Goal: Task Accomplishment & Management: Use online tool/utility

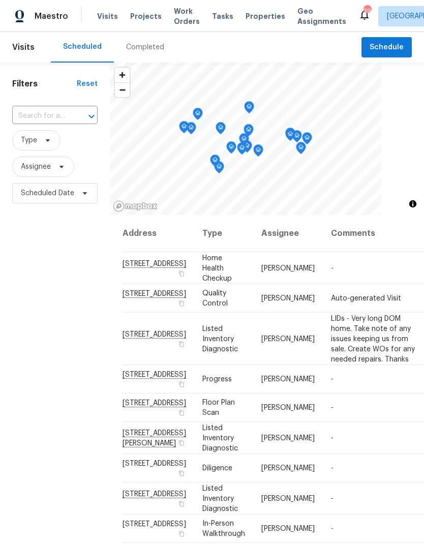
click at [179, 9] on span "Work Orders" at bounding box center [187, 16] width 26 height 20
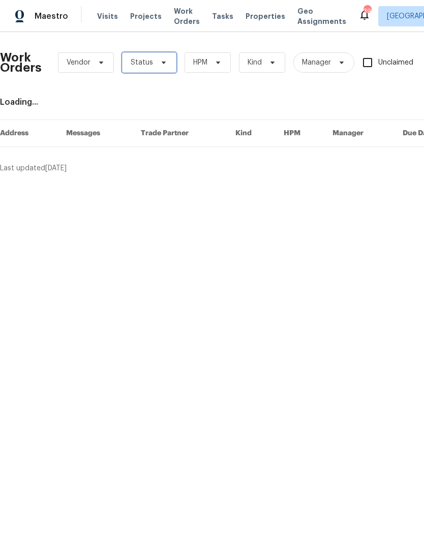
click at [154, 71] on span "Status" at bounding box center [149, 62] width 54 height 20
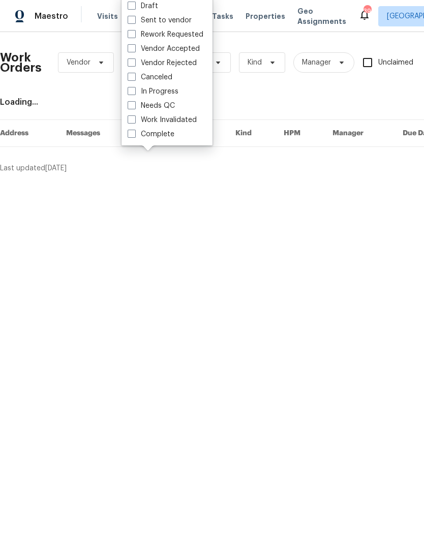
click at [171, 108] on label "Needs QC" at bounding box center [151, 106] width 47 height 10
click at [134, 107] on input "Needs QC" at bounding box center [131, 104] width 7 height 7
checkbox input "true"
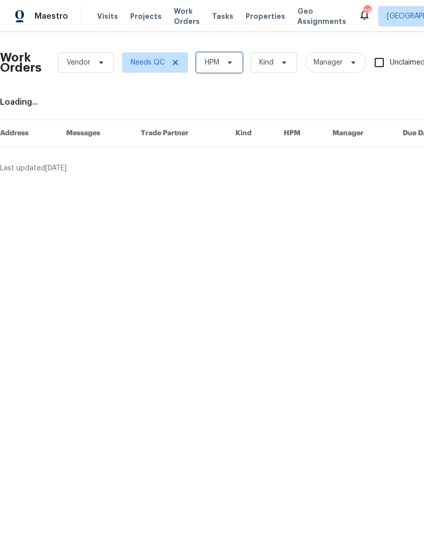
click at [224, 64] on span at bounding box center [228, 62] width 11 height 8
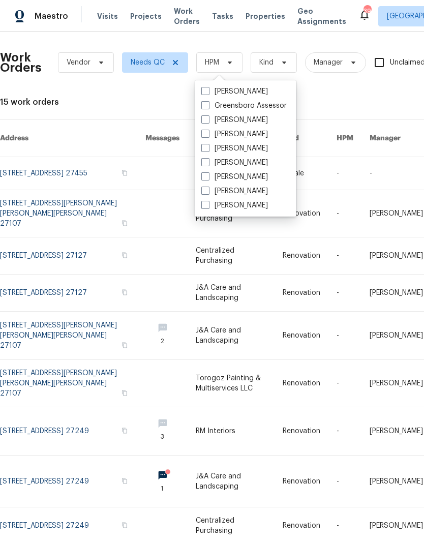
scroll to position [41, 0]
click at [345, 97] on div "15 work orders" at bounding box center [287, 102] width 575 height 10
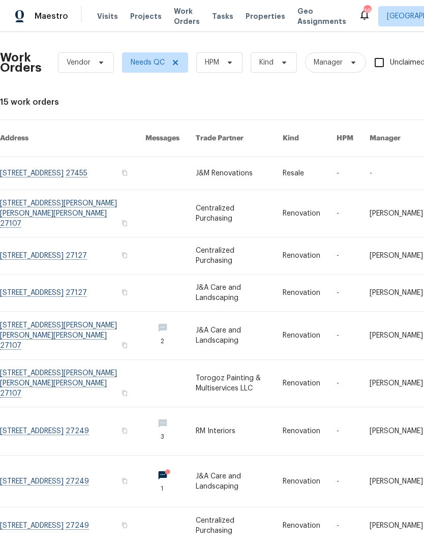
scroll to position [0, 0]
click at [171, 65] on icon at bounding box center [175, 62] width 8 height 8
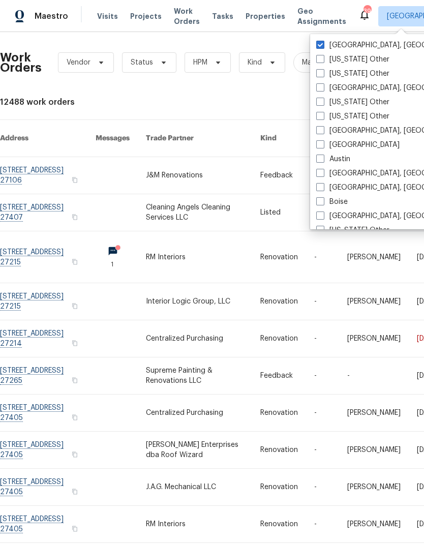
click at [322, 43] on span at bounding box center [320, 45] width 8 height 8
click at [322, 43] on input "Greensboro, NC" at bounding box center [319, 43] width 7 height 7
checkbox input "false"
checkbox input "true"
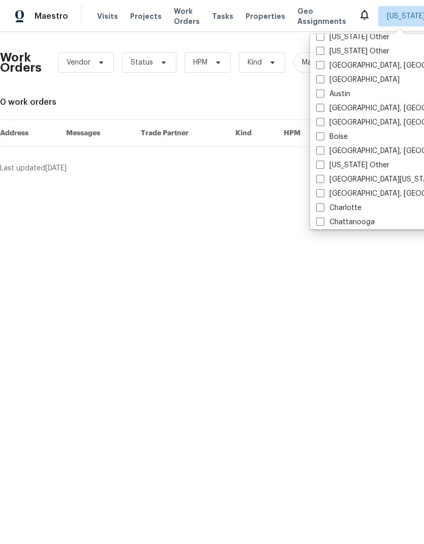
scroll to position [81, 0]
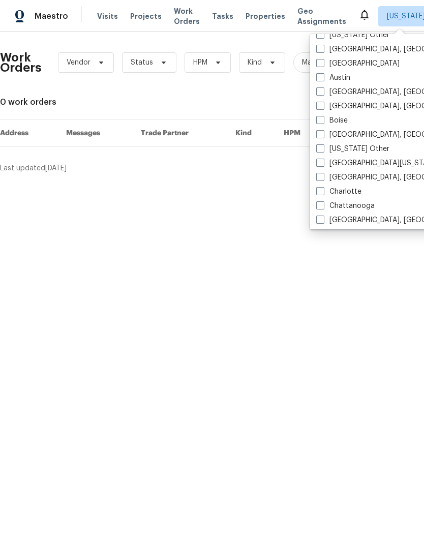
click at [323, 193] on span at bounding box center [320, 191] width 8 height 8
click at [323, 193] on input "Charlotte" at bounding box center [319, 190] width 7 height 7
checkbox input "true"
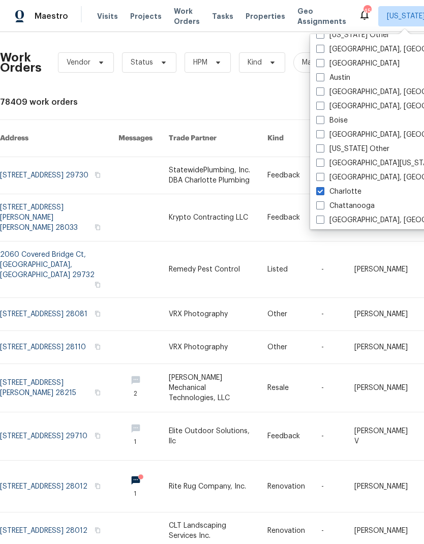
click at [313, 331] on link at bounding box center [294, 347] width 54 height 33
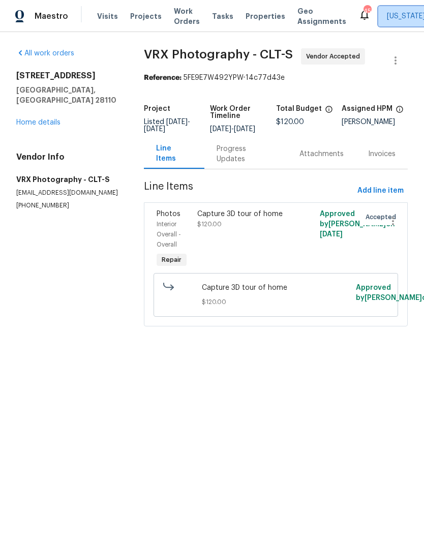
click at [397, 20] on span "Alabama Other + 1" at bounding box center [422, 16] width 71 height 10
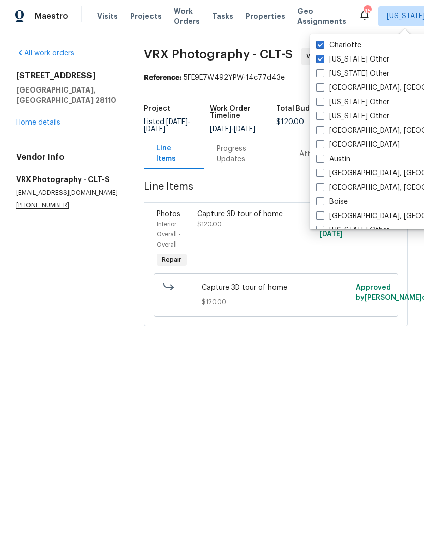
click at [323, 58] on span at bounding box center [320, 59] width 8 height 8
click at [323, 58] on input "Alabama Other" at bounding box center [319, 57] width 7 height 7
checkbox input "false"
click at [342, 355] on html "Maestro Visits Projects Work Orders Tasks Properties Geo Assignments 45 Charlot…" at bounding box center [212, 177] width 424 height 355
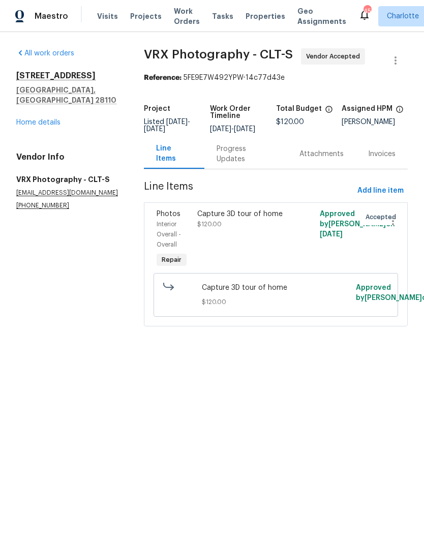
click at [174, 25] on span "Work Orders" at bounding box center [187, 16] width 26 height 20
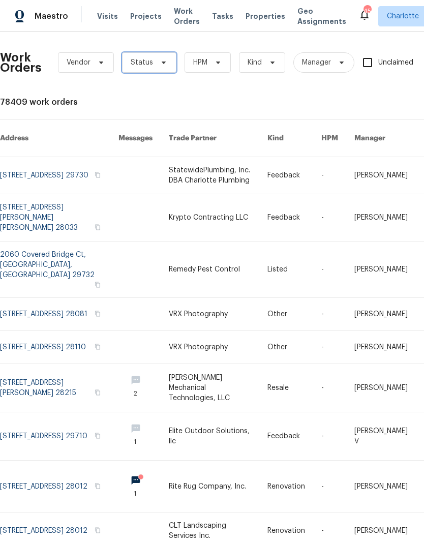
click at [158, 69] on span "Status" at bounding box center [149, 62] width 54 height 20
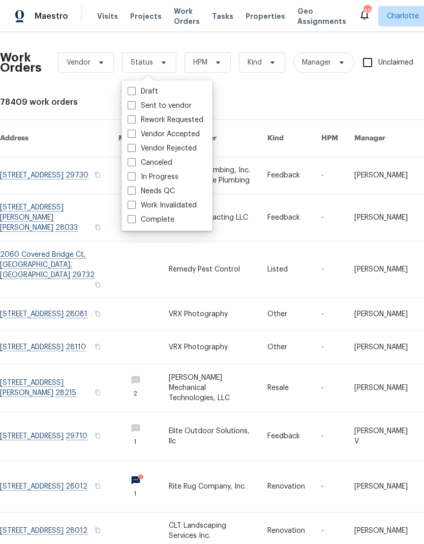
click at [171, 192] on label "Needs QC" at bounding box center [151, 191] width 47 height 10
click at [134, 192] on input "Needs QC" at bounding box center [131, 189] width 7 height 7
checkbox input "true"
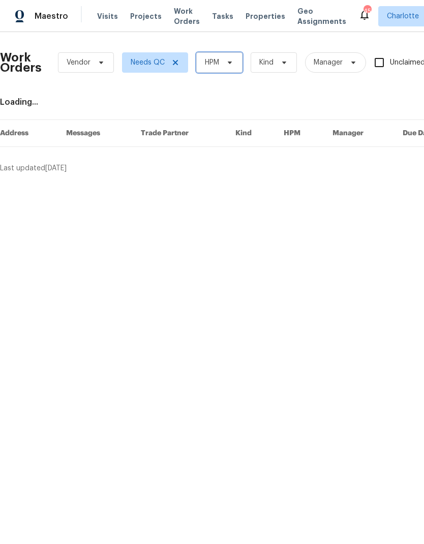
click at [236, 62] on span "HPM" at bounding box center [219, 62] width 46 height 20
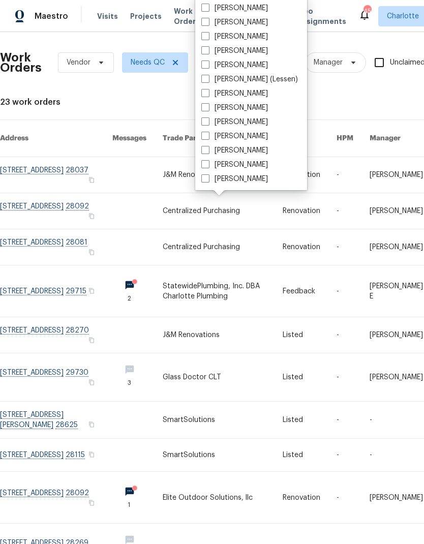
scroll to position [126, 0]
click at [248, 179] on label "[PERSON_NAME]" at bounding box center [234, 179] width 67 height 10
click at [208, 179] on input "[PERSON_NAME]" at bounding box center [204, 177] width 7 height 7
checkbox input "true"
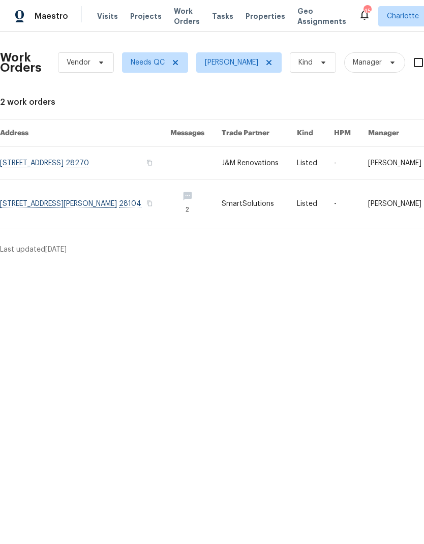
click at [47, 167] on link at bounding box center [85, 163] width 170 height 33
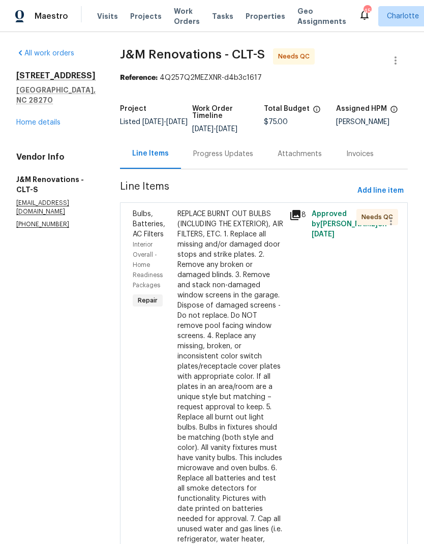
click at [233, 252] on div "REPLACE BURNT OUT BULBS (INCLUDING THE EXTERIOR), AIR FILTERS, ETC. 1. Replace …" at bounding box center [230, 392] width 106 height 366
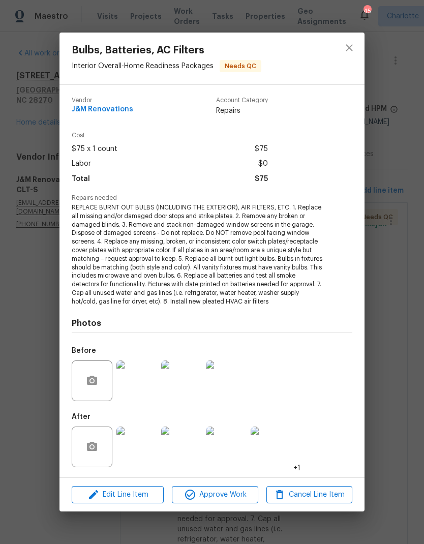
click at [150, 451] on img at bounding box center [136, 447] width 41 height 41
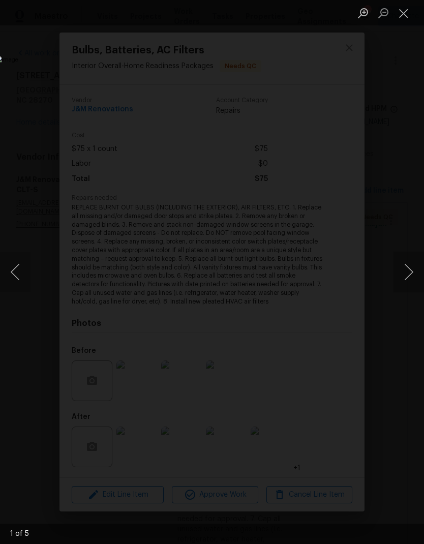
click at [413, 265] on button "Next image" at bounding box center [409, 272] width 31 height 41
click at [406, 269] on button "Next image" at bounding box center [409, 272] width 31 height 41
click at [405, 268] on button "Next image" at bounding box center [409, 272] width 31 height 41
click at [407, 265] on button "Next image" at bounding box center [409, 272] width 31 height 41
click at [408, 262] on button "Next image" at bounding box center [409, 272] width 31 height 41
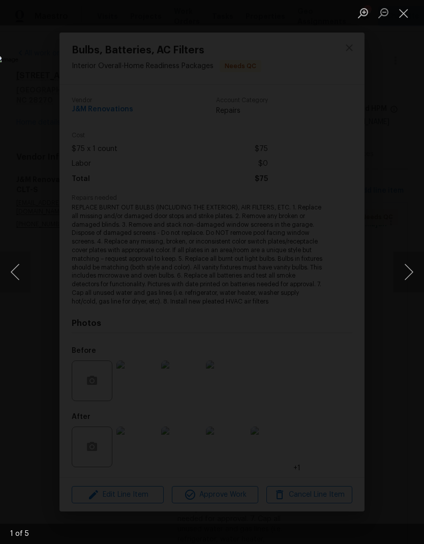
click at [410, 261] on button "Next image" at bounding box center [409, 272] width 31 height 41
click at [401, 20] on button "Close lightbox" at bounding box center [404, 13] width 20 height 18
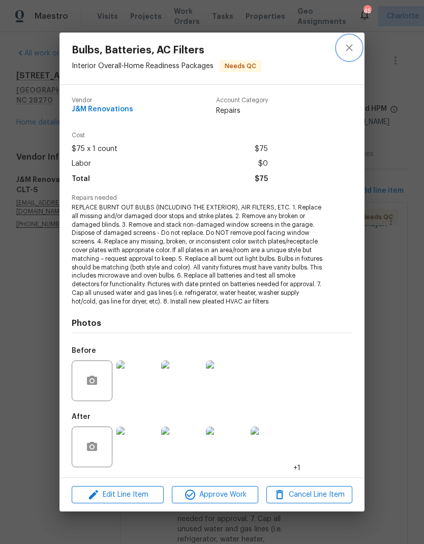
click at [348, 43] on icon "close" at bounding box center [349, 48] width 12 height 12
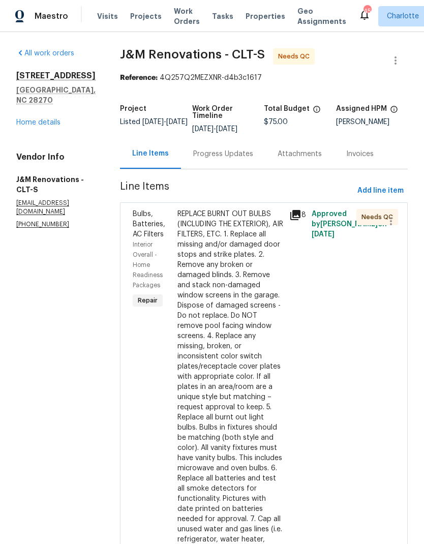
click at [237, 261] on div "REPLACE BURNT OUT BULBS (INCLUDING THE EXTERIOR), AIR FILTERS, ETC. 1. Replace …" at bounding box center [230, 392] width 106 height 366
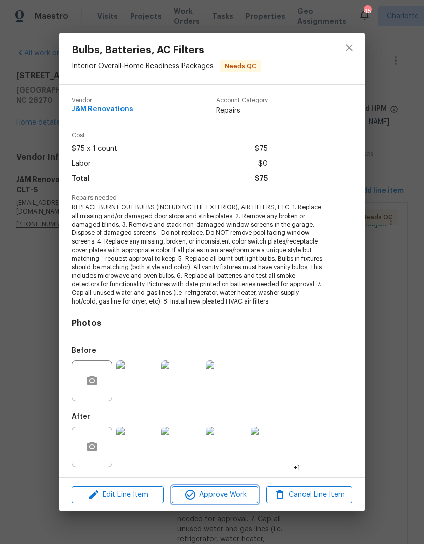
click at [223, 498] on span "Approve Work" at bounding box center [215, 495] width 80 height 13
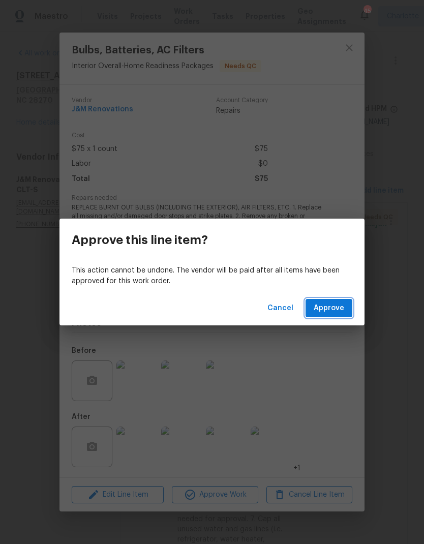
click at [331, 311] on span "Approve" at bounding box center [329, 308] width 31 height 13
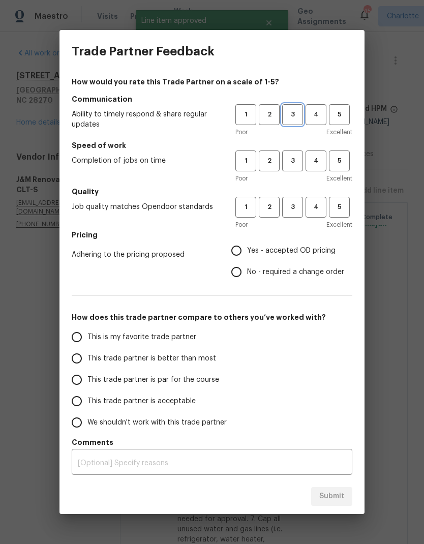
click at [301, 118] on span "3" at bounding box center [292, 115] width 19 height 12
click at [292, 166] on span "3" at bounding box center [292, 161] width 19 height 12
click at [288, 213] on button "3" at bounding box center [292, 207] width 21 height 21
click at [231, 254] on input "Yes - accepted OD pricing" at bounding box center [236, 250] width 21 height 21
radio input "true"
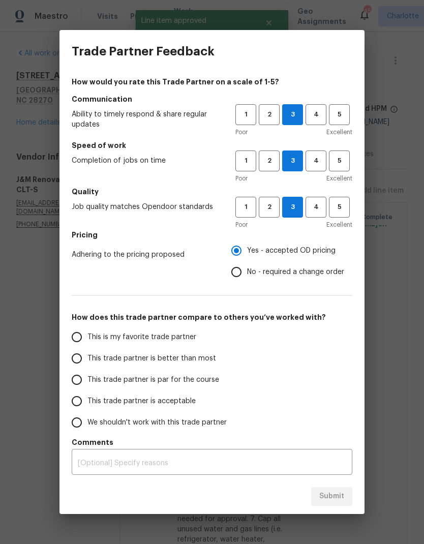
click at [75, 357] on input "This trade partner is better than most" at bounding box center [76, 358] width 21 height 21
click at [336, 488] on button "Submit" at bounding box center [331, 496] width 41 height 19
radio input "true"
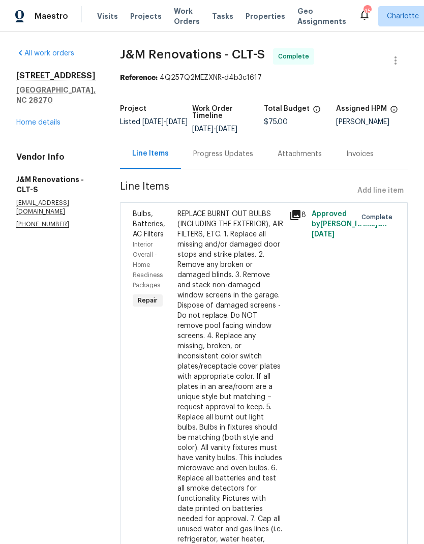
click at [176, 21] on span "Work Orders" at bounding box center [187, 16] width 26 height 20
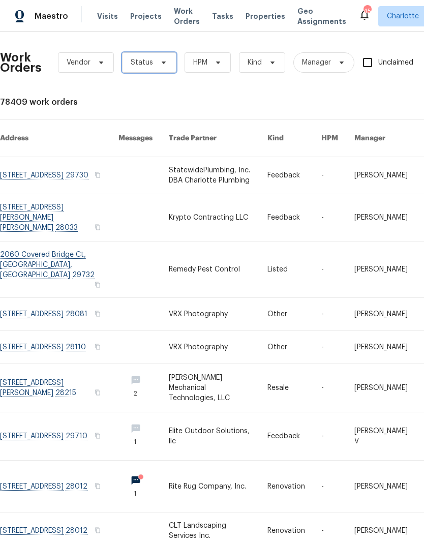
click at [162, 64] on icon at bounding box center [164, 62] width 8 height 8
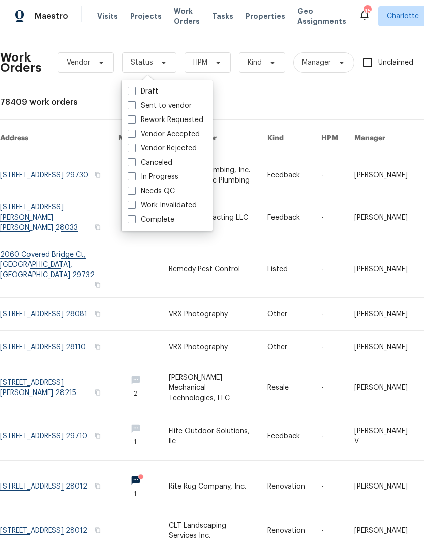
click at [173, 190] on label "Needs QC" at bounding box center [151, 191] width 47 height 10
click at [134, 190] on input "Needs QC" at bounding box center [131, 189] width 7 height 7
checkbox input "true"
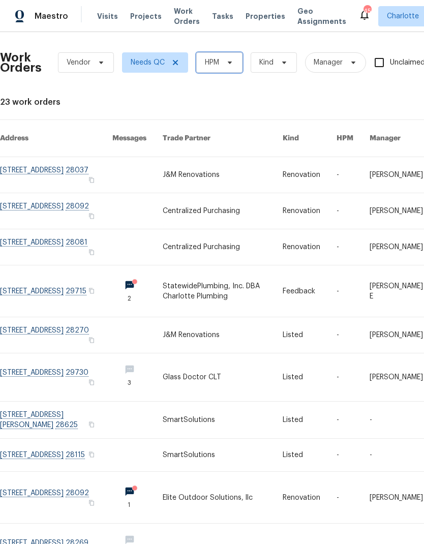
click at [227, 60] on icon at bounding box center [230, 62] width 8 height 8
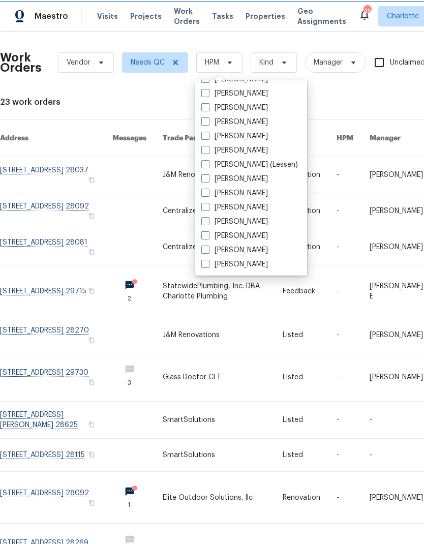
scroll to position [126, 0]
click at [252, 265] on label "[PERSON_NAME]" at bounding box center [234, 264] width 67 height 10
click at [208, 265] on input "[PERSON_NAME]" at bounding box center [204, 262] width 7 height 7
checkbox input "true"
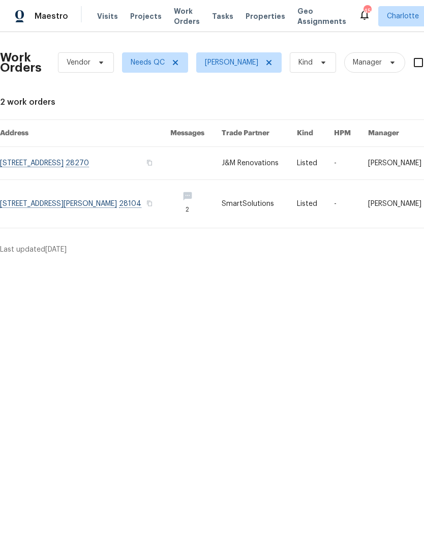
click at [50, 203] on link at bounding box center [85, 204] width 170 height 48
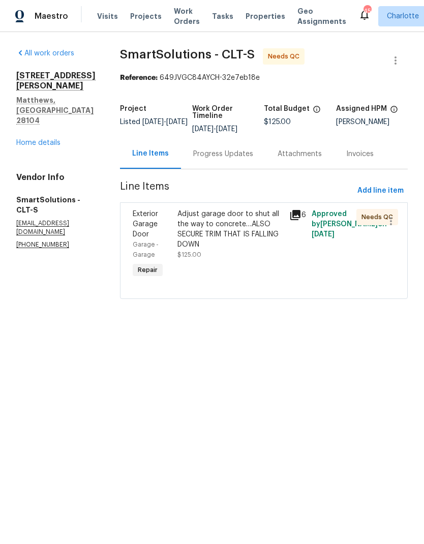
click at [50, 21] on span "Maestro" at bounding box center [52, 16] width 34 height 10
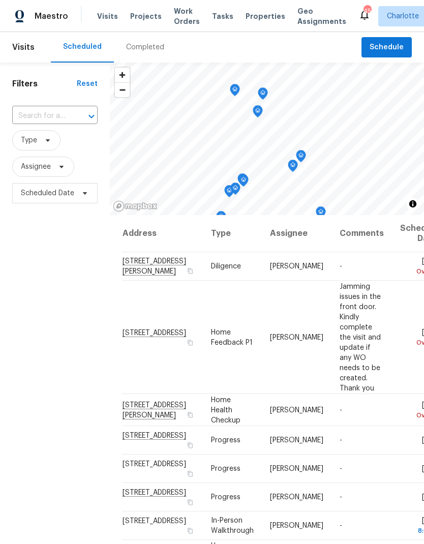
click at [46, 270] on div "Filters Reset ​ Type Assignee Scheduled Date" at bounding box center [55, 357] width 110 height 588
click at [174, 16] on span "Work Orders" at bounding box center [187, 16] width 26 height 20
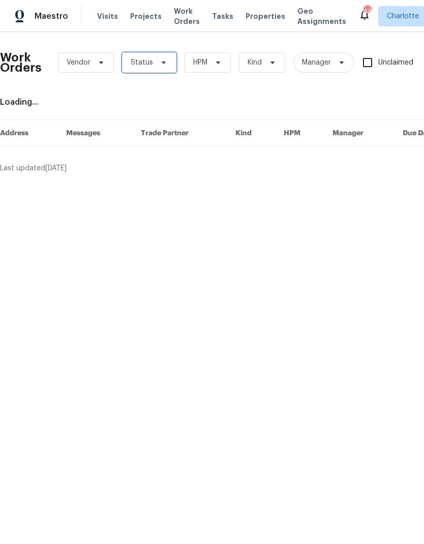
click at [153, 59] on span "Status" at bounding box center [149, 62] width 54 height 20
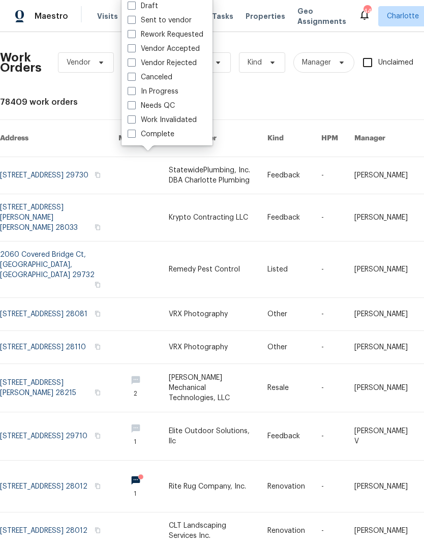
click at [170, 107] on label "Needs QC" at bounding box center [151, 106] width 47 height 10
click at [134, 107] on input "Needs QC" at bounding box center [131, 104] width 7 height 7
checkbox input "true"
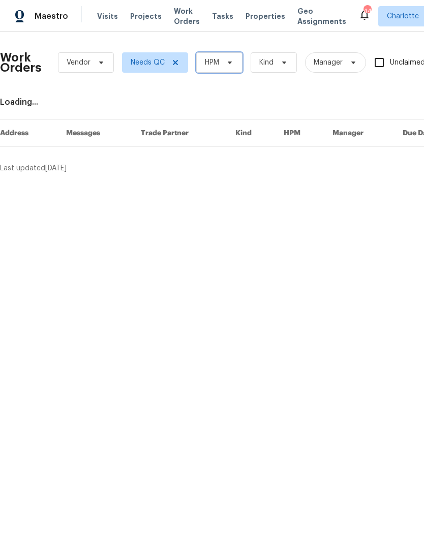
click at [236, 64] on span "HPM" at bounding box center [219, 62] width 46 height 20
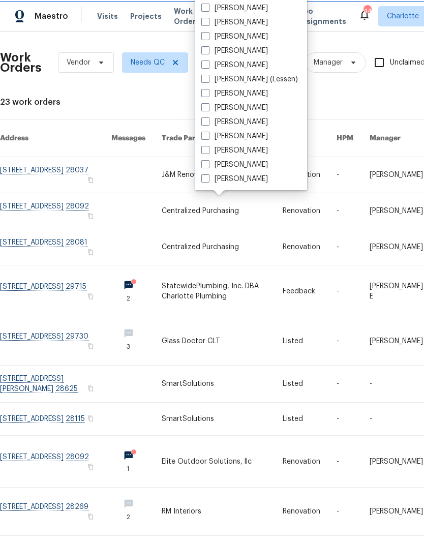
scroll to position [126, 0]
click at [245, 183] on label "[PERSON_NAME]" at bounding box center [234, 179] width 67 height 10
click at [208, 181] on input "[PERSON_NAME]" at bounding box center [204, 177] width 7 height 7
checkbox input "true"
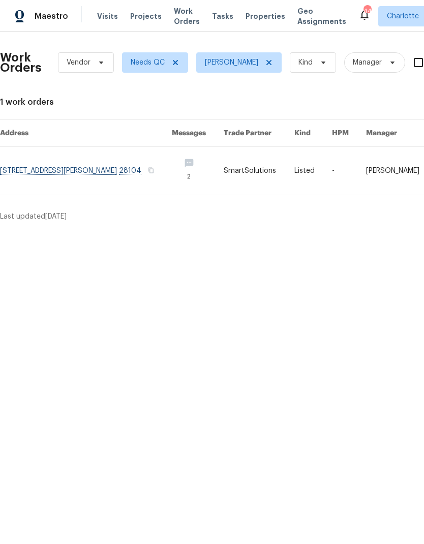
click at [37, 23] on div "Maestro" at bounding box center [34, 16] width 68 height 20
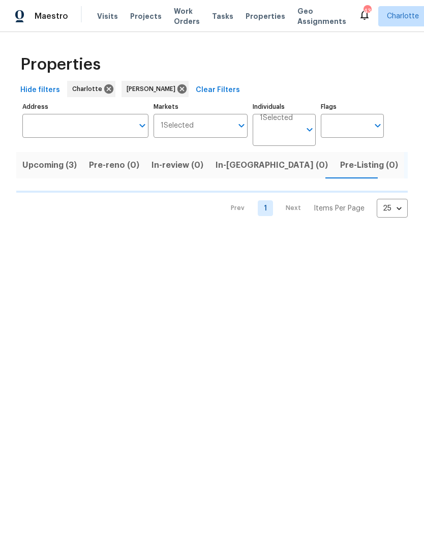
scroll to position [0, 34]
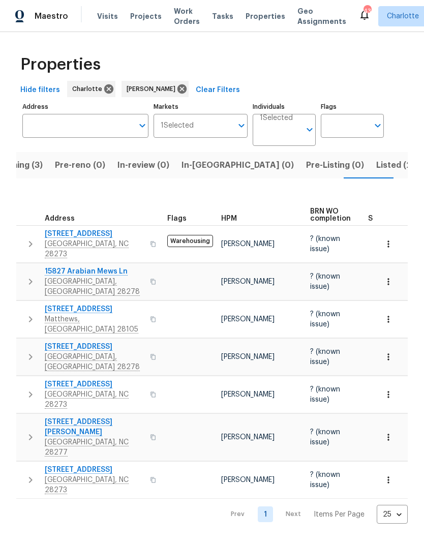
click at [27, 177] on button "Upcoming (3)" at bounding box center [15, 165] width 67 height 26
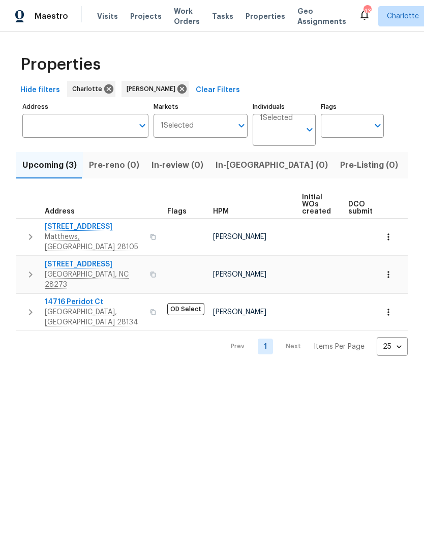
click at [410, 164] on span "Listed (21)" at bounding box center [431, 165] width 42 height 14
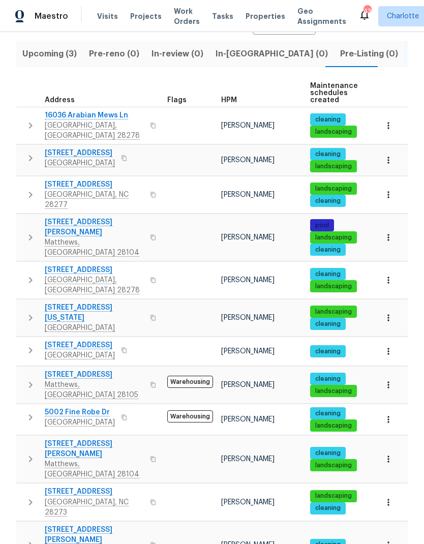
scroll to position [112, 0]
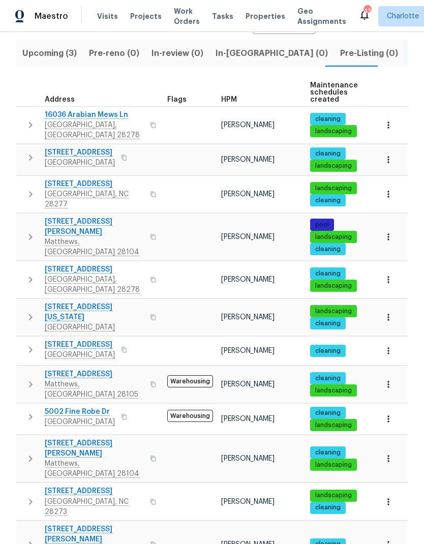
click at [108, 302] on span "14916 Oregon Oak Ct" at bounding box center [94, 312] width 99 height 20
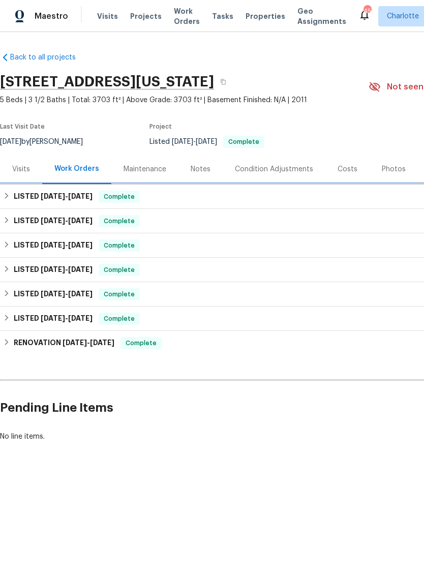
click at [15, 197] on h6 "LISTED [DATE] - [DATE]" at bounding box center [53, 197] width 79 height 12
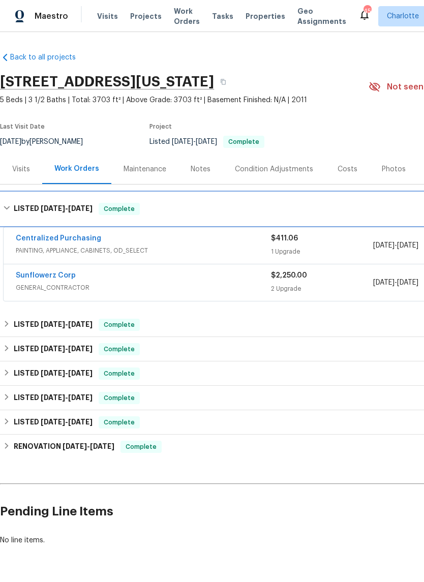
click at [20, 212] on h6 "LISTED [DATE] - [DATE]" at bounding box center [53, 209] width 79 height 12
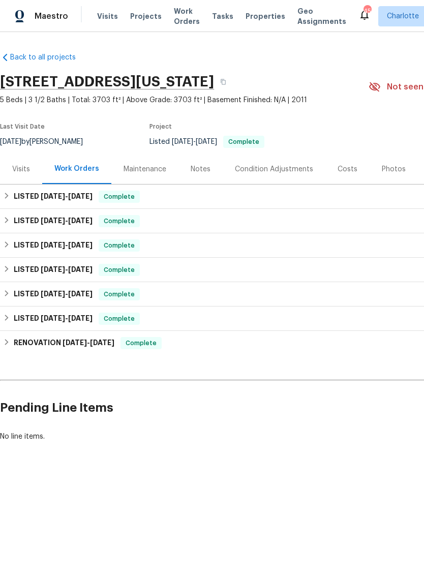
click at [63, 22] on div "Maestro" at bounding box center [34, 16] width 68 height 20
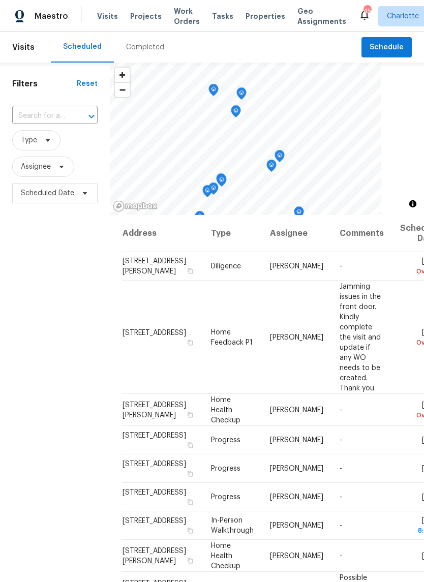
click at [139, 52] on div "Completed" at bounding box center [145, 47] width 38 height 10
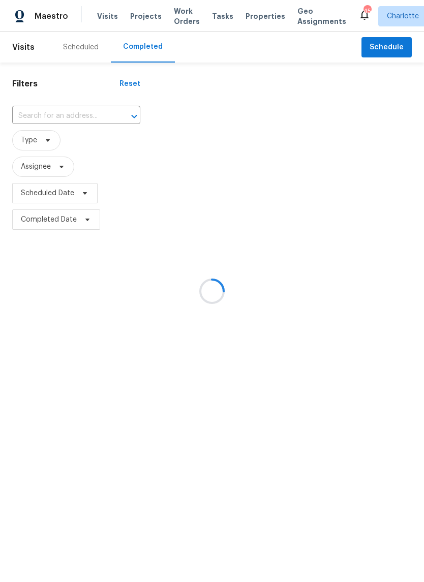
click at [88, 120] on div at bounding box center [212, 291] width 424 height 582
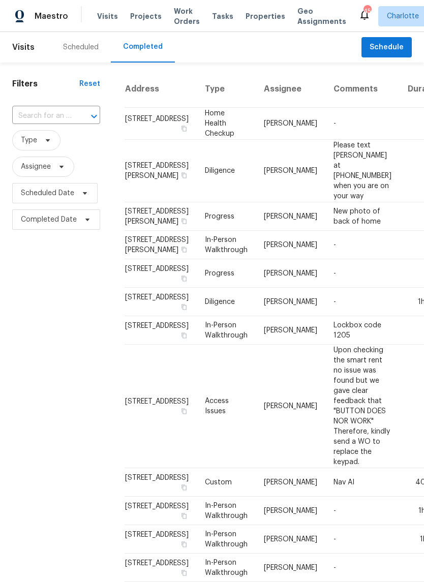
click at [67, 119] on input "text" at bounding box center [42, 116] width 60 height 16
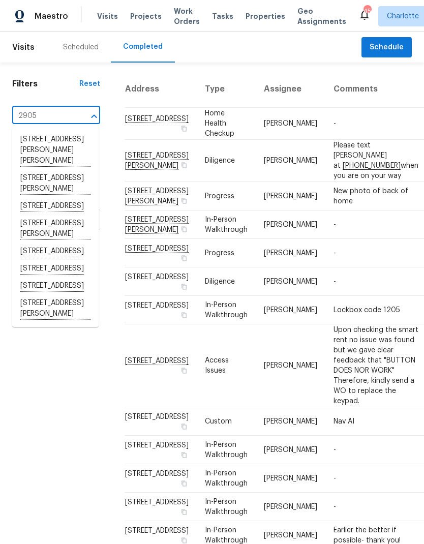
type input "2905 p"
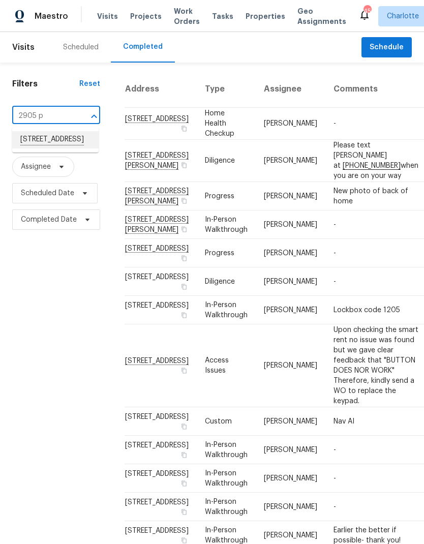
click at [28, 146] on li "2905 Polo View Ln, Matthews, NC 28105" at bounding box center [55, 139] width 86 height 17
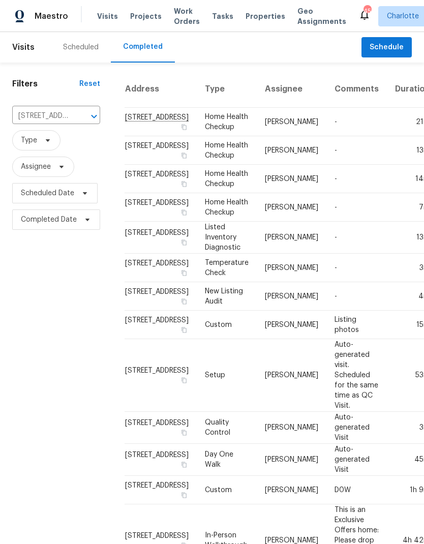
click at [146, 254] on td "2905 Polo View Ln, Matthews, NC 28105" at bounding box center [161, 238] width 72 height 32
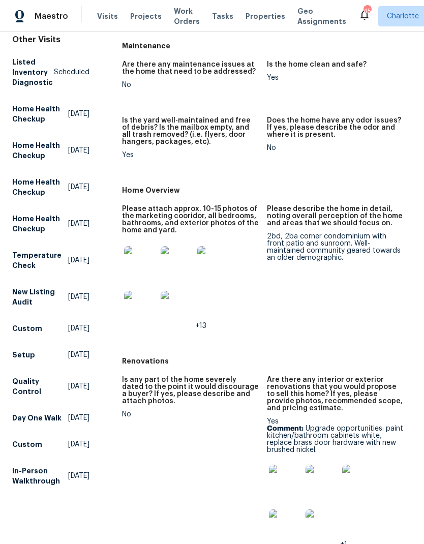
scroll to position [131, 0]
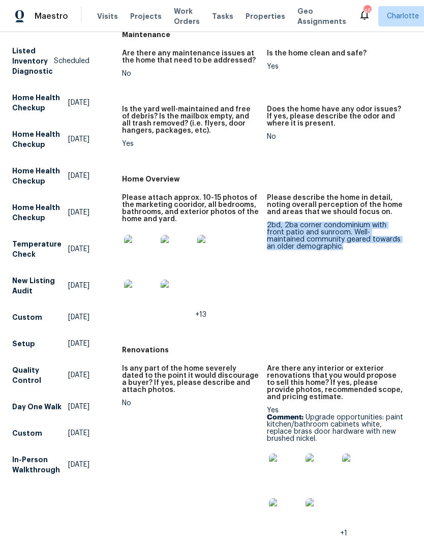
copy div "2bd, 2ba corner condominium with front patio and sunroom. Well-maintained commu…"
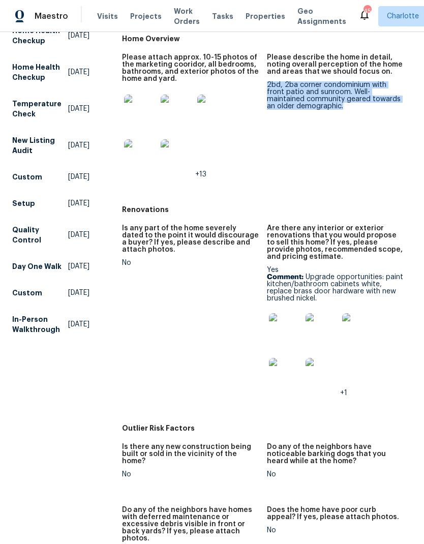
scroll to position [291, 0]
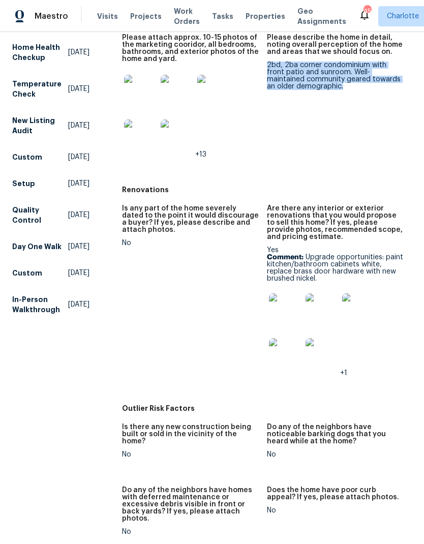
click at [278, 317] on img at bounding box center [285, 309] width 33 height 33
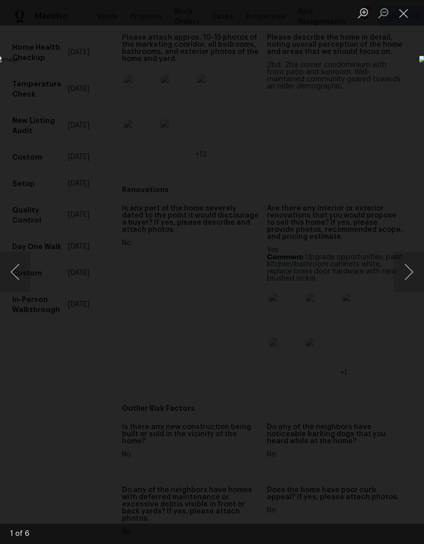
click at [413, 270] on button "Next image" at bounding box center [409, 272] width 31 height 41
click at [417, 291] on button "Next image" at bounding box center [409, 272] width 31 height 41
click at [402, 275] on button "Next image" at bounding box center [409, 272] width 31 height 41
click at [404, 272] on button "Next image" at bounding box center [409, 272] width 31 height 41
click at [411, 266] on button "Next image" at bounding box center [409, 272] width 31 height 41
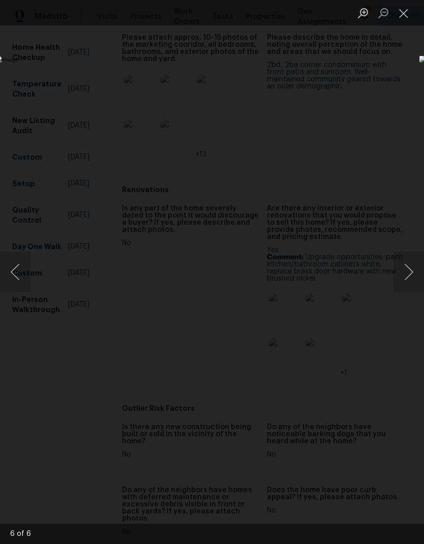
click at [402, 283] on button "Next image" at bounding box center [409, 272] width 31 height 41
click at [405, 22] on button "Close lightbox" at bounding box center [404, 13] width 20 height 18
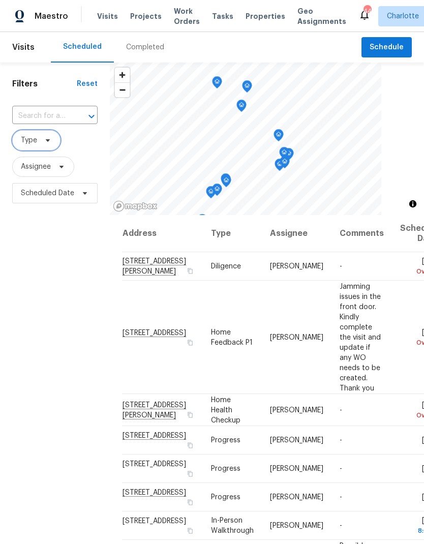
click at [55, 144] on span "Type" at bounding box center [36, 140] width 48 height 20
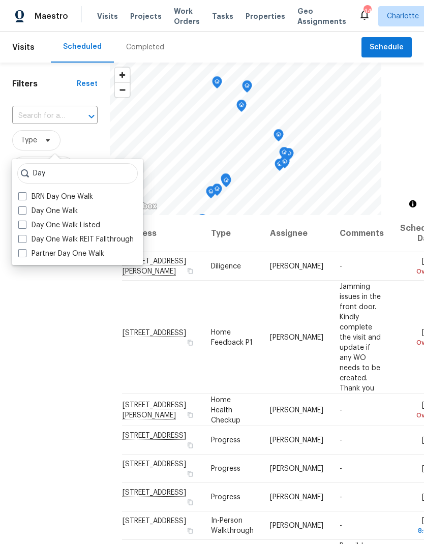
type input "Day"
click at [27, 216] on label "Day One Walk" at bounding box center [48, 211] width 60 height 10
click at [25, 213] on input "Day One Walk" at bounding box center [21, 209] width 7 height 7
checkbox input "true"
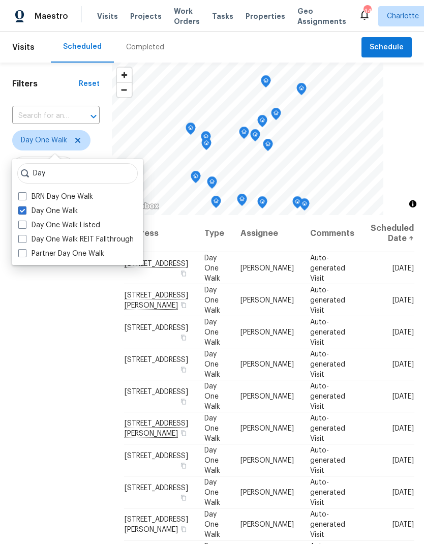
click at [88, 396] on div "Filters Reset ​ Day One Walk Assignee Scheduled Date" at bounding box center [56, 357] width 112 height 588
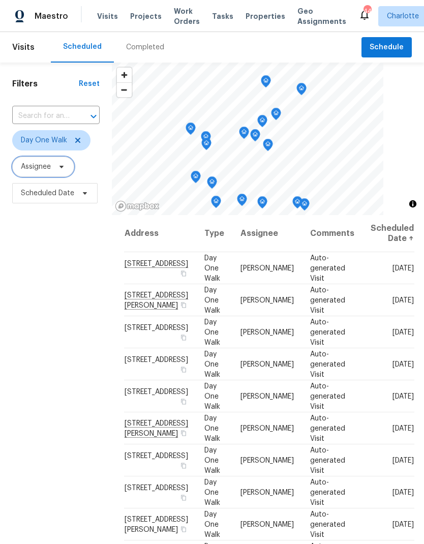
click at [26, 171] on span "Assignee" at bounding box center [36, 167] width 30 height 10
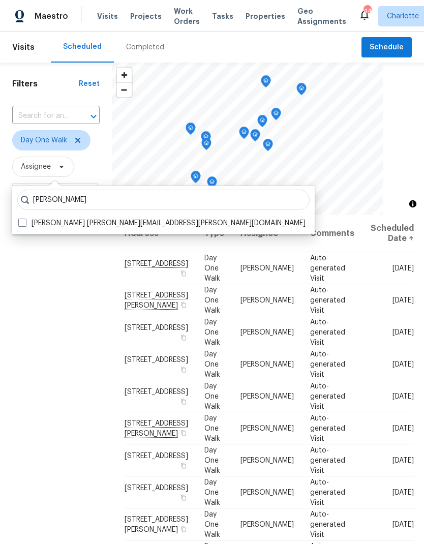
type input "[PERSON_NAME]"
click at [26, 219] on label "[PERSON_NAME] [PERSON_NAME][EMAIL_ADDRESS][PERSON_NAME][DOMAIN_NAME]" at bounding box center [161, 223] width 287 height 10
click at [25, 219] on input "[PERSON_NAME] [PERSON_NAME][EMAIL_ADDRESS][PERSON_NAME][DOMAIN_NAME]" at bounding box center [21, 221] width 7 height 7
checkbox input "true"
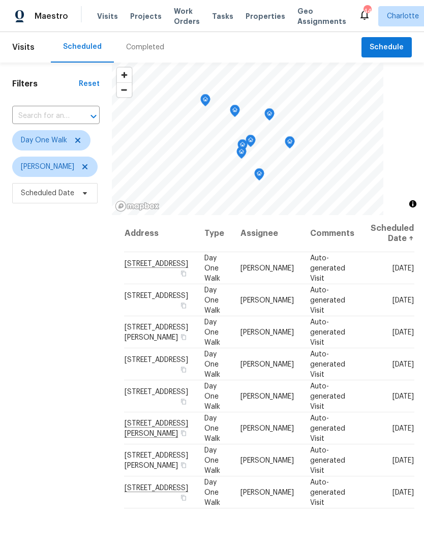
click at [25, 338] on div "Filters Reset ​ Day One Walk [PERSON_NAME] Scheduled Date" at bounding box center [56, 357] width 112 height 588
